Goal: Find specific page/section: Find specific page/section

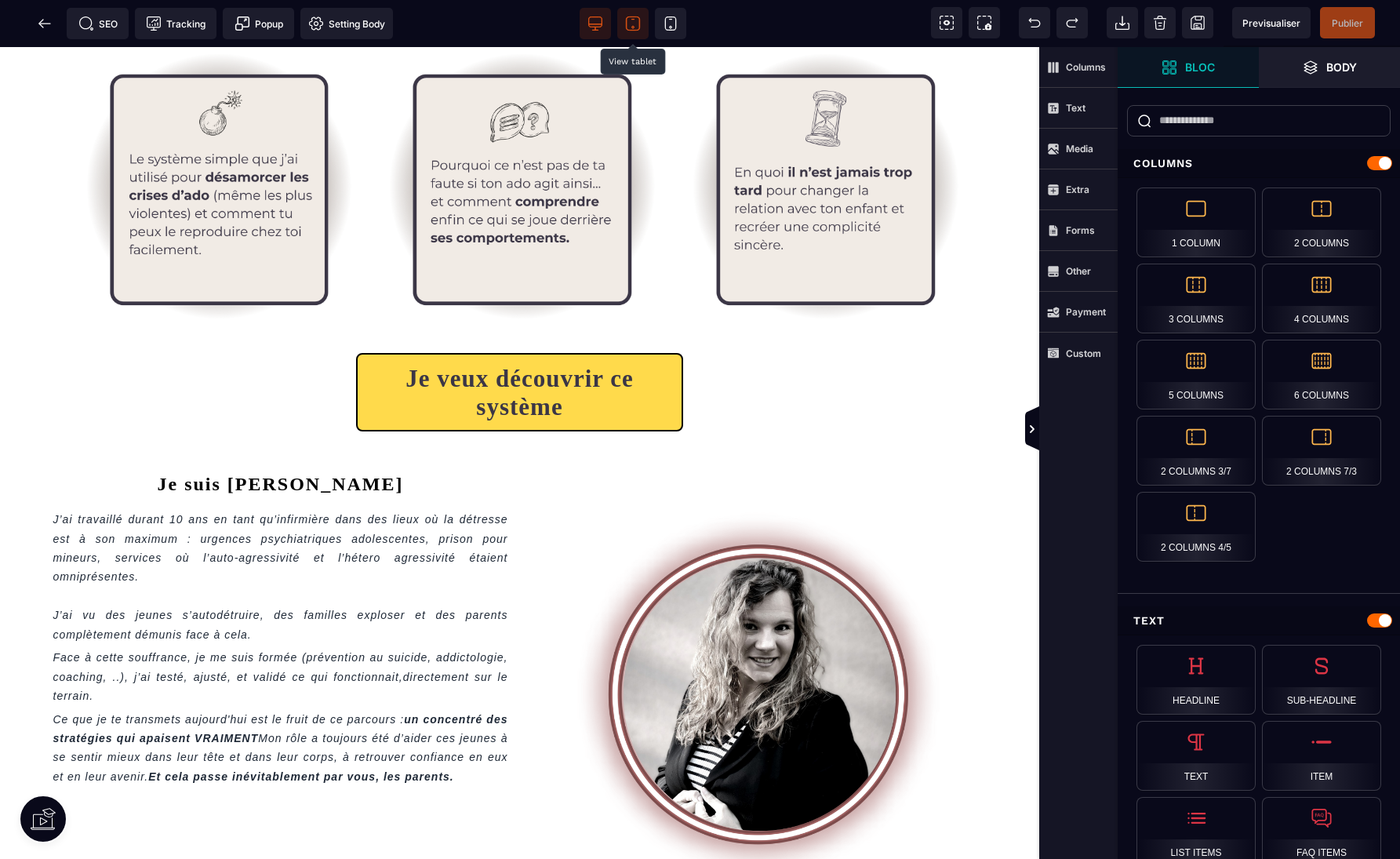
click at [642, 25] on span at bounding box center [633, 24] width 31 height 31
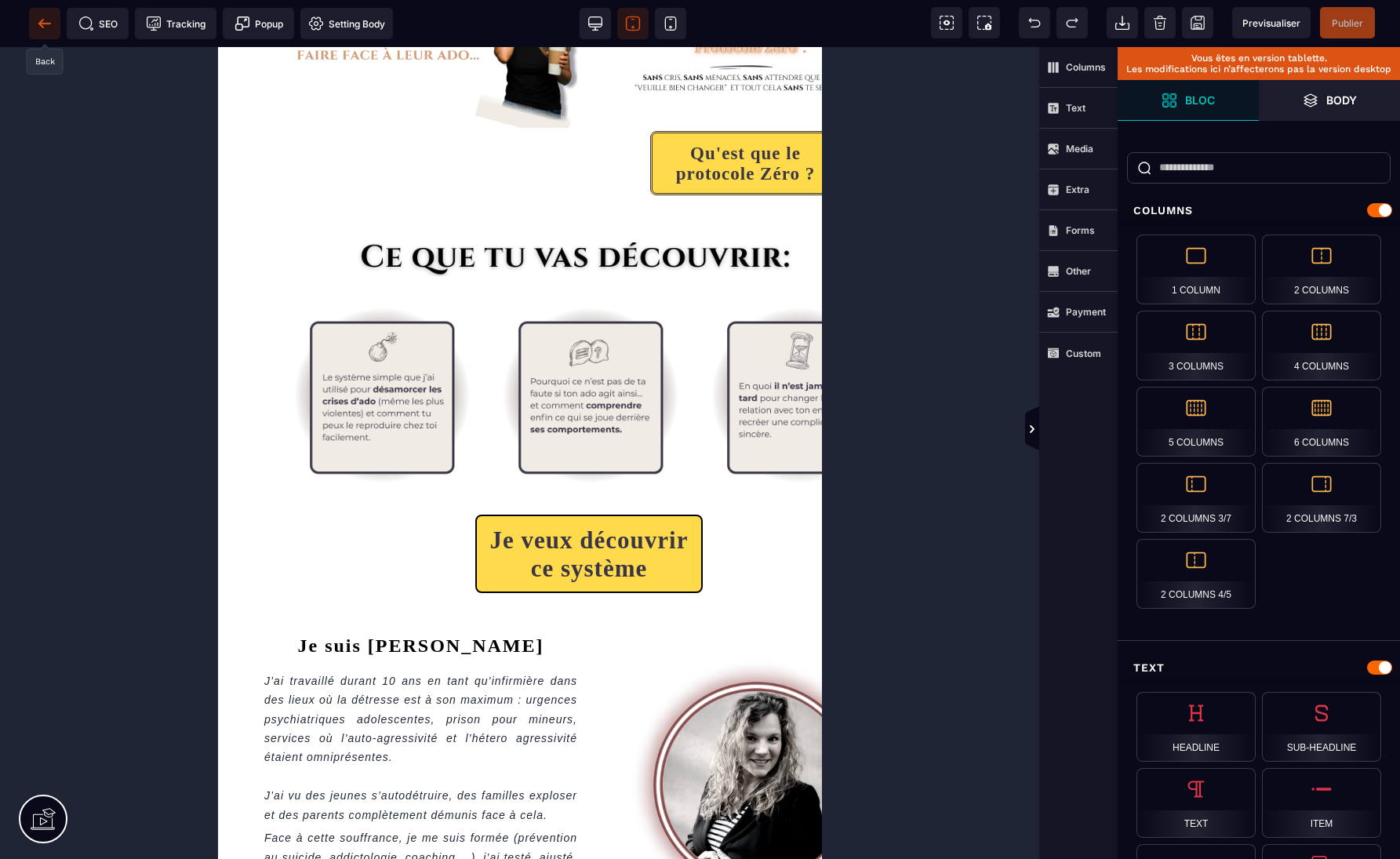
scroll to position [73, 1]
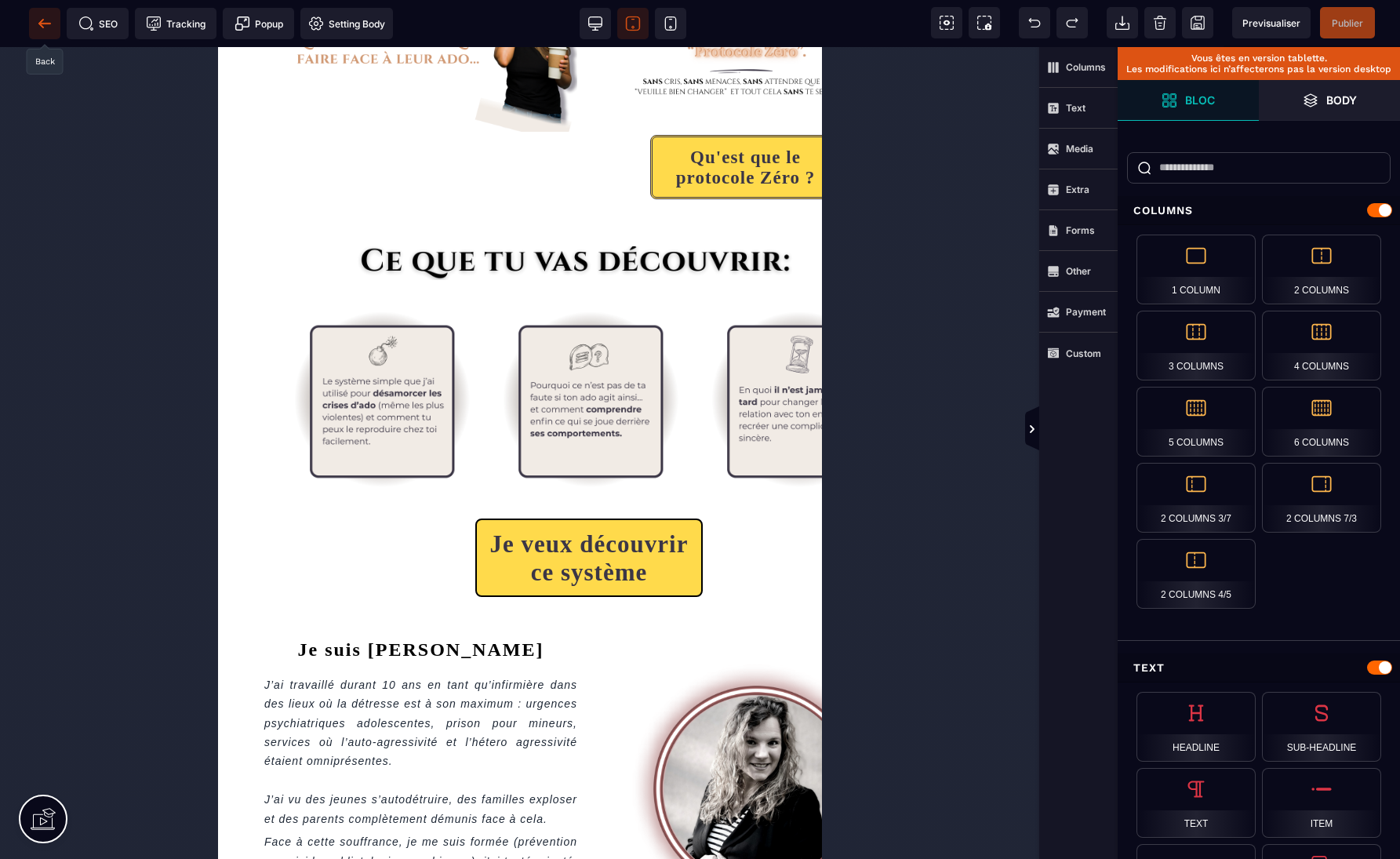
click at [44, 18] on icon at bounding box center [45, 24] width 16 height 16
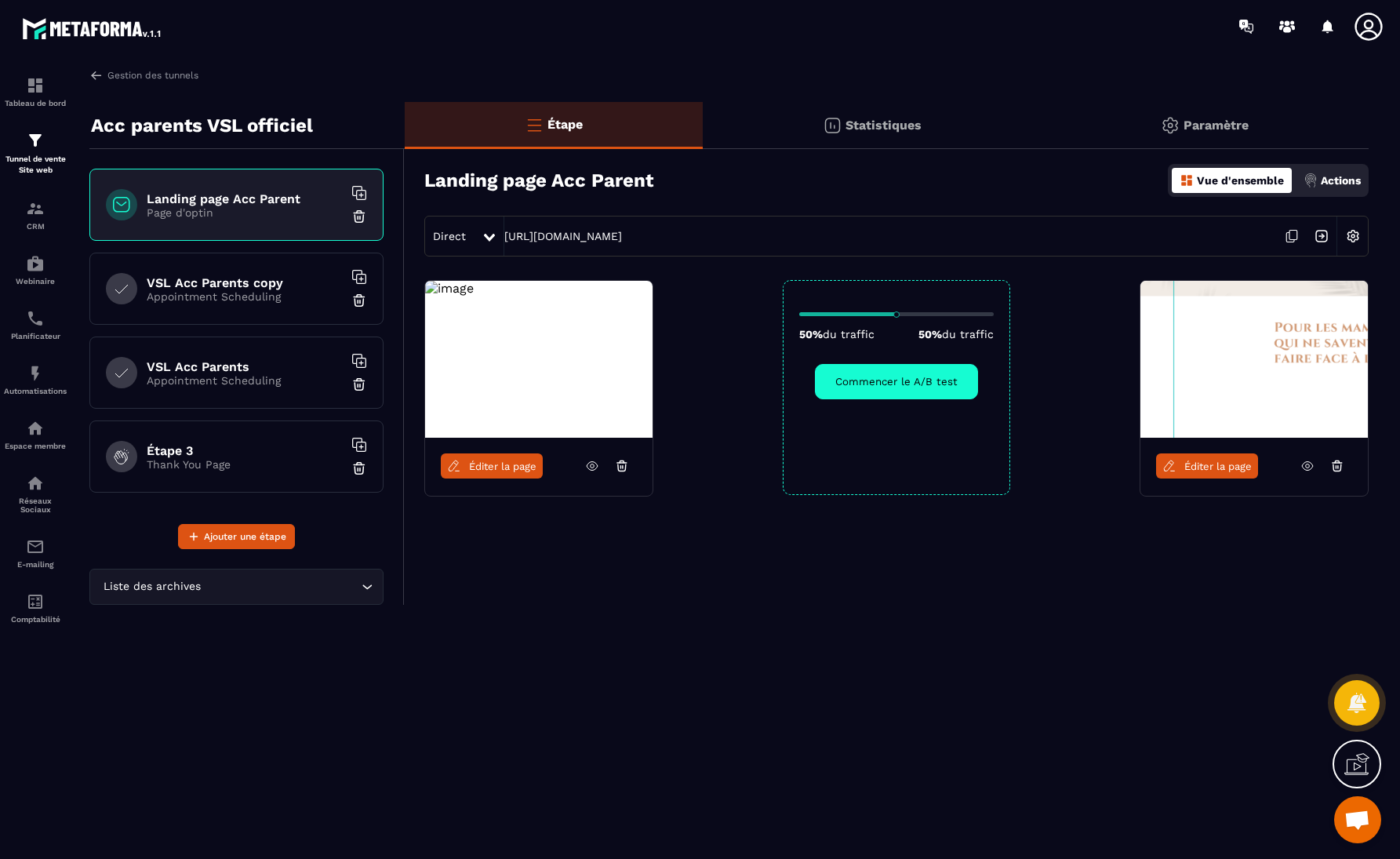
click at [1368, 25] on icon at bounding box center [1369, 27] width 31 height 31
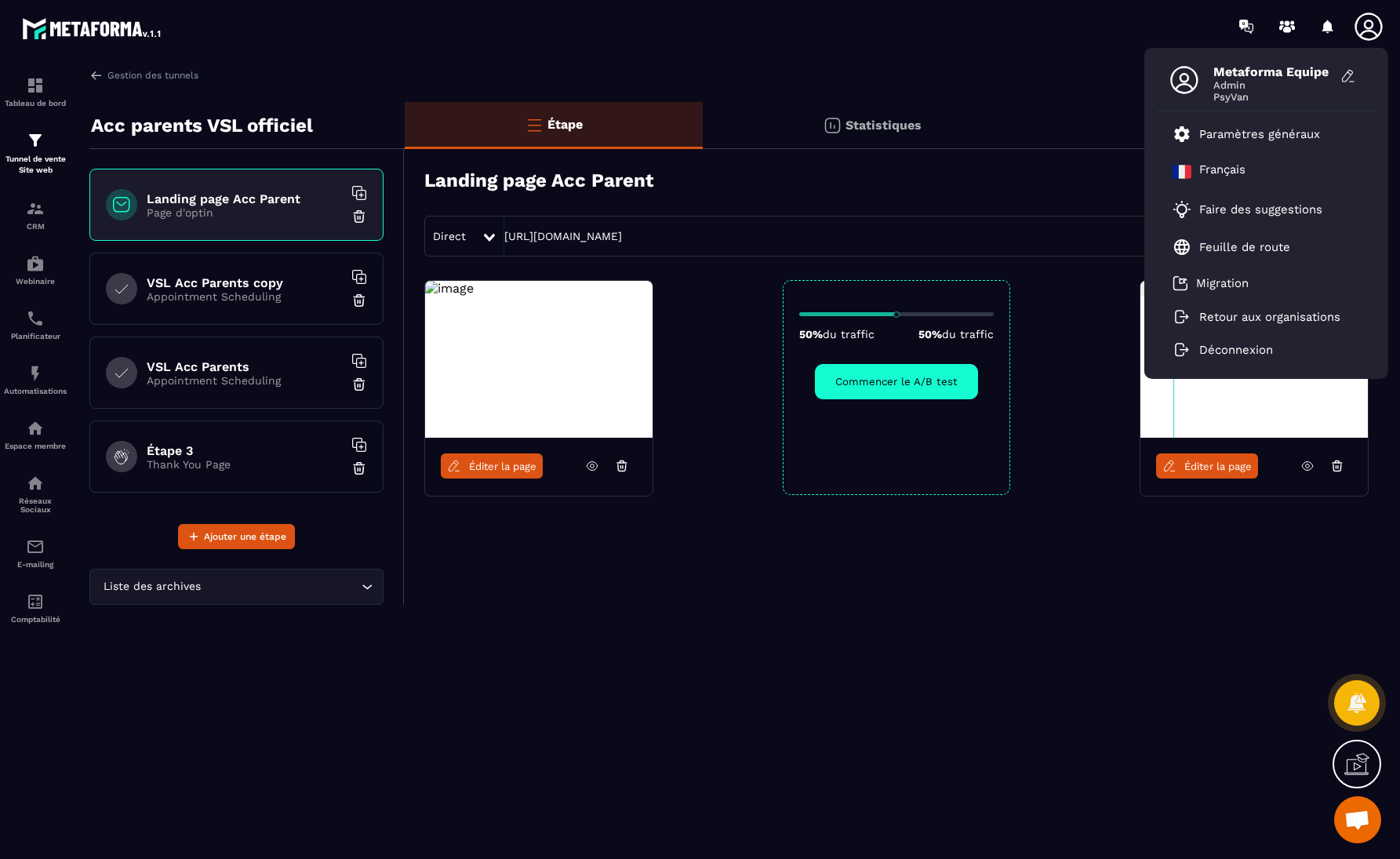
click at [902, 233] on div "Direct [URL][DOMAIN_NAME]" at bounding box center [896, 237] width 944 height 41
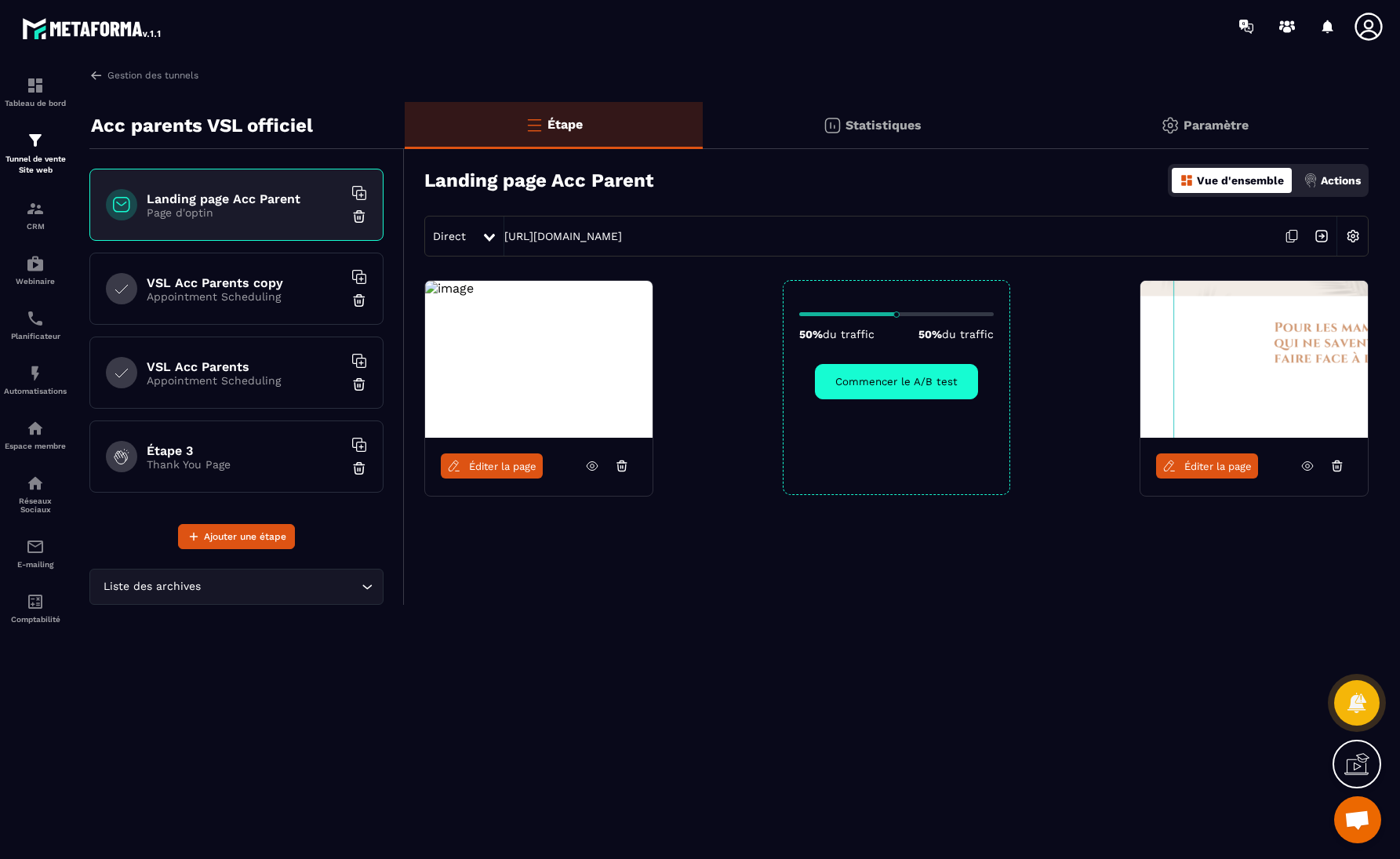
click at [512, 466] on span "Éditer la page" at bounding box center [503, 466] width 68 height 12
